Goal: Find specific page/section: Find specific page/section

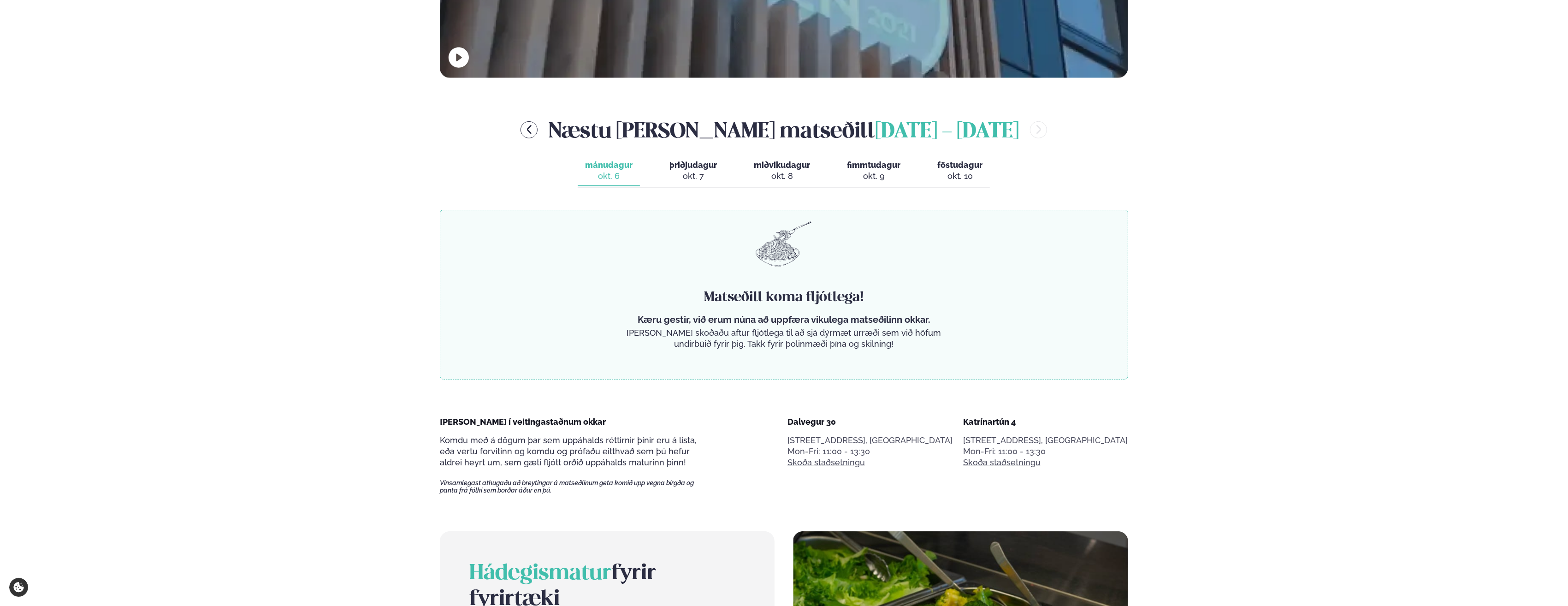
scroll to position [461, 0]
click at [692, 167] on span "þriðjudagur" at bounding box center [693, 164] width 48 height 9
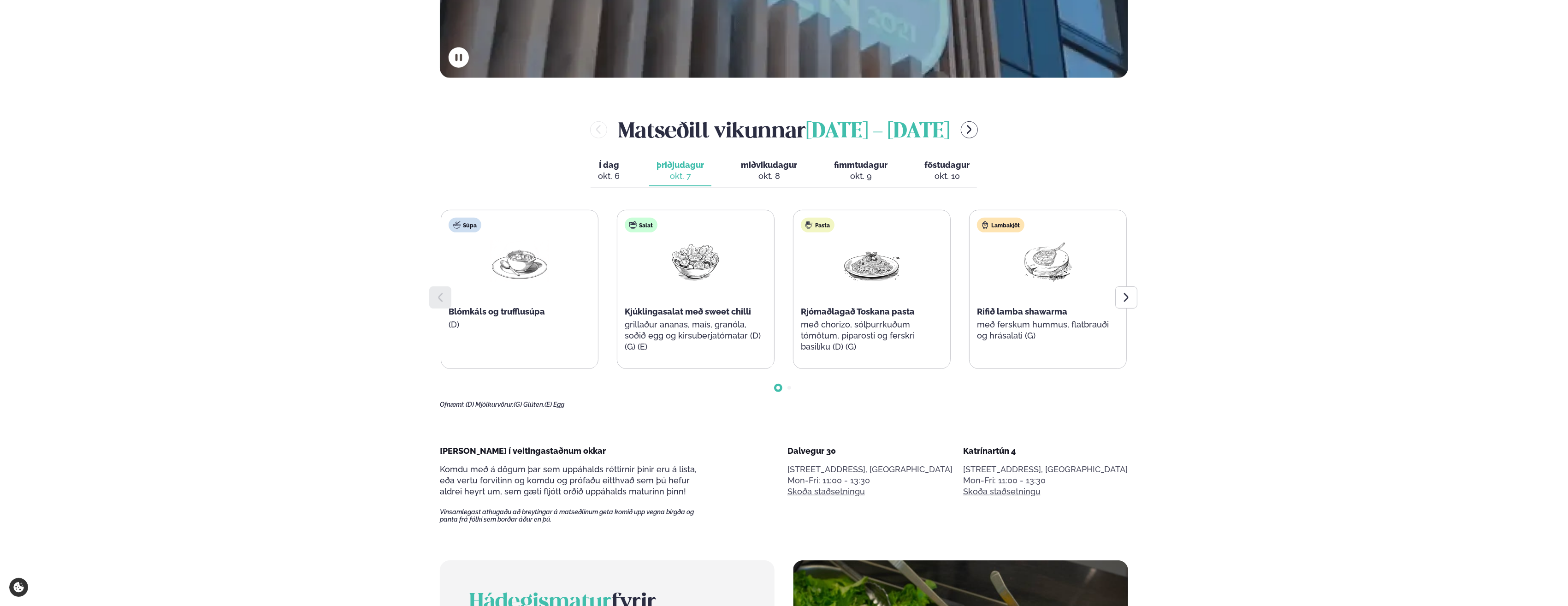
scroll to position [461, 0]
click at [761, 169] on span "miðvikudagur" at bounding box center [769, 164] width 56 height 9
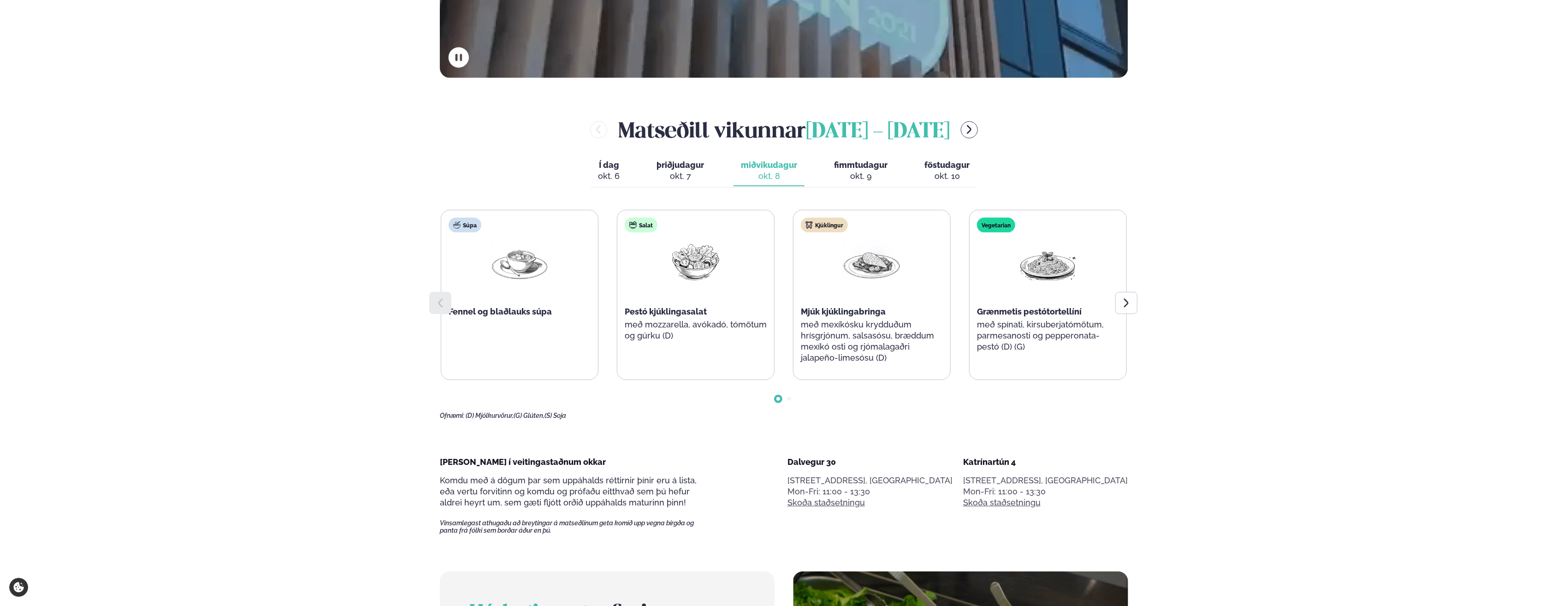
click at [860, 166] on span "fimmtudagur" at bounding box center [860, 164] width 53 height 9
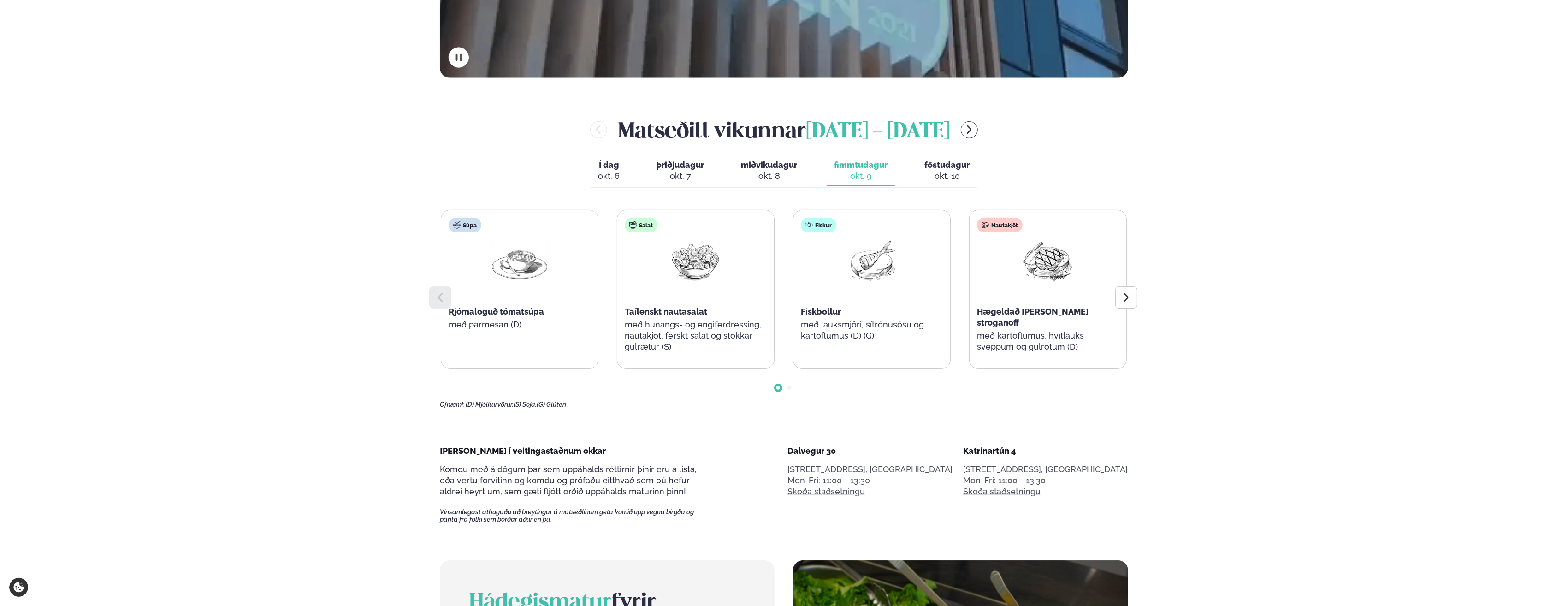
click at [938, 173] on div "okt. 10" at bounding box center [947, 176] width 45 height 11
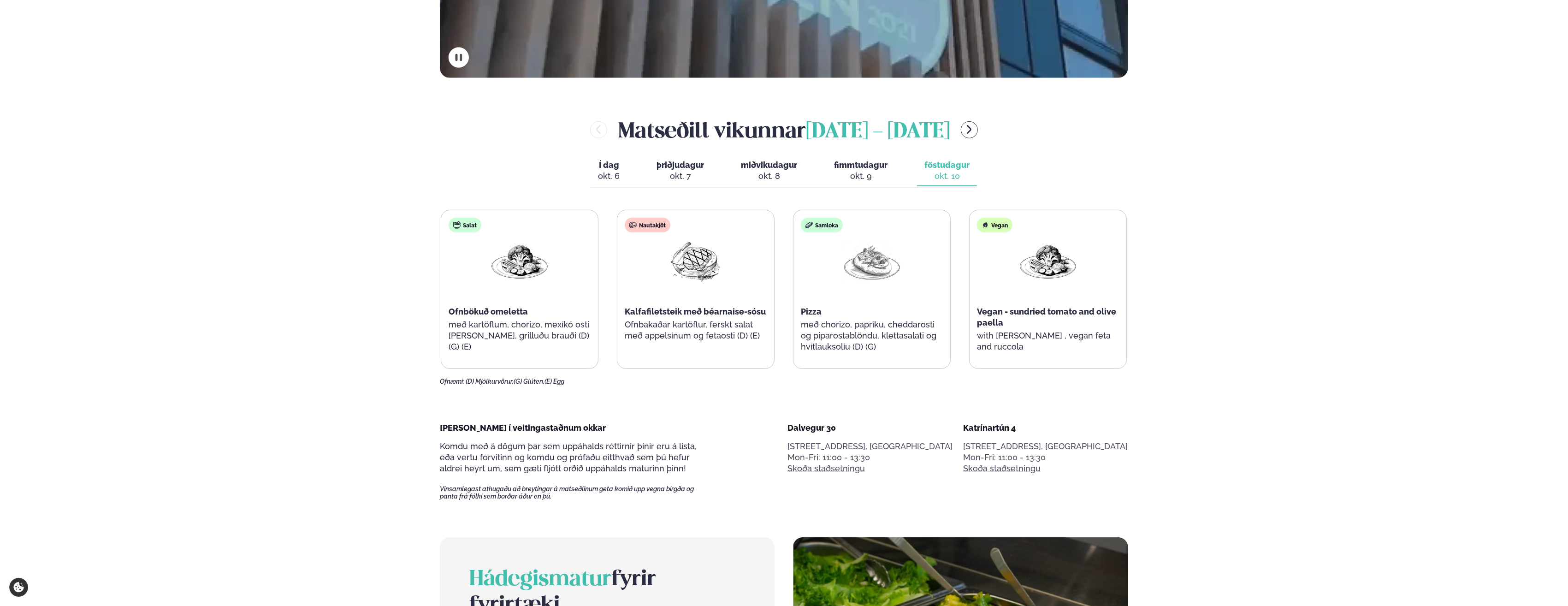
click at [683, 164] on span "þriðjudagur" at bounding box center [680, 164] width 48 height 9
